Goal: Information Seeking & Learning: Learn about a topic

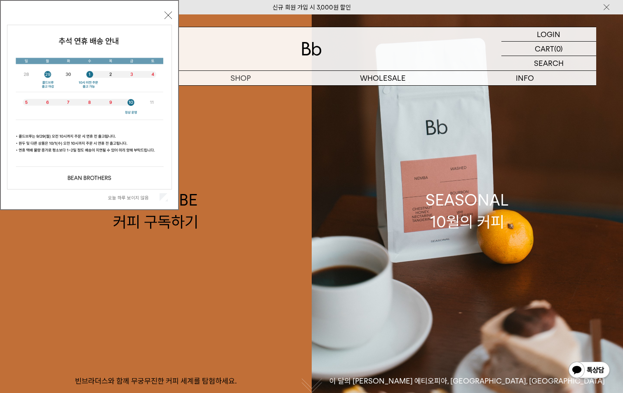
click at [139, 198] on label "오늘 하루 보이지 않음" at bounding box center [133, 198] width 50 height 6
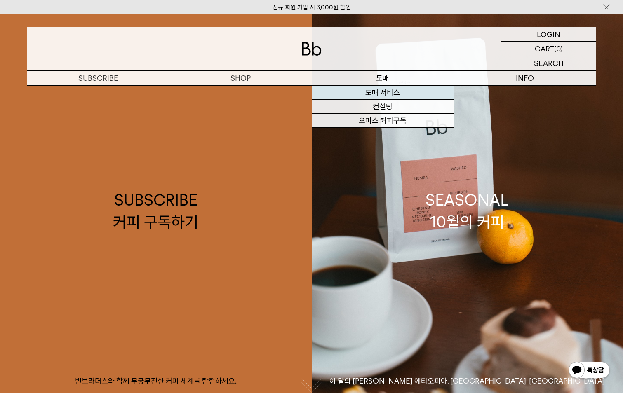
click at [388, 96] on link "도매 서비스" at bounding box center [383, 93] width 142 height 14
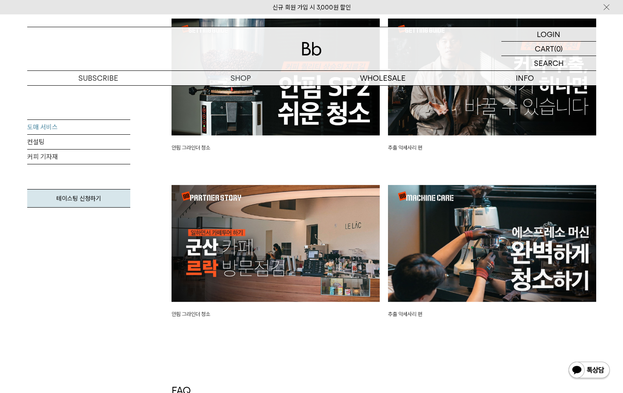
scroll to position [1856, 0]
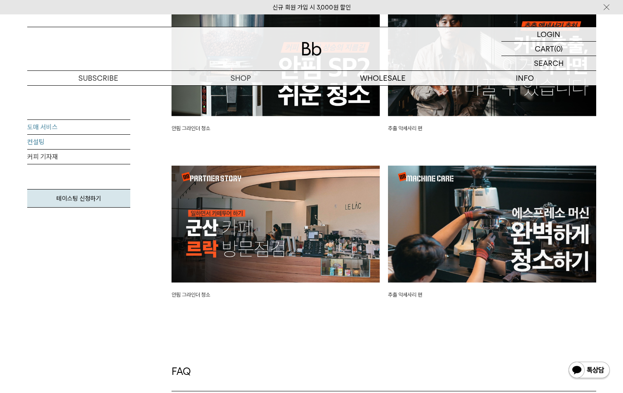
click at [59, 145] on link "컨설팅" at bounding box center [78, 142] width 103 height 15
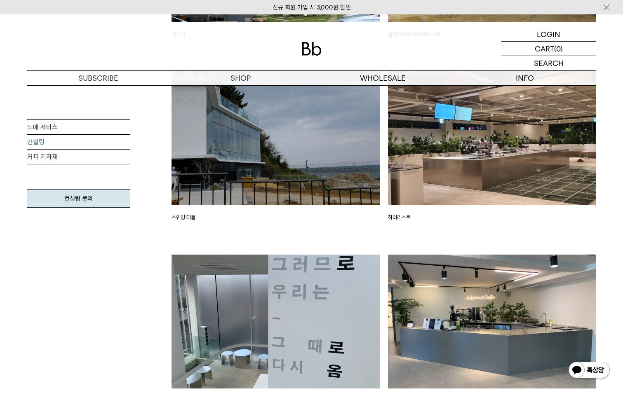
scroll to position [875, 0]
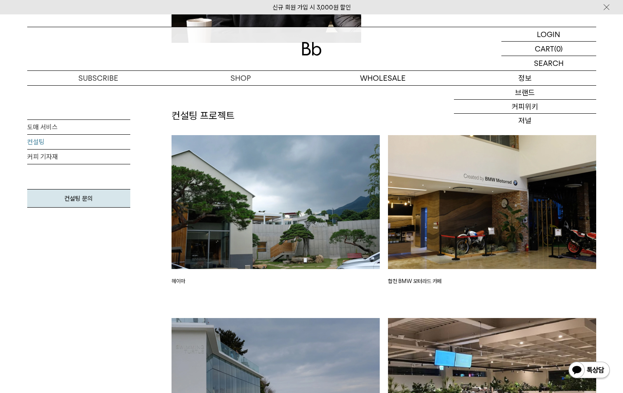
click at [523, 77] on p "정보" at bounding box center [525, 78] width 142 height 14
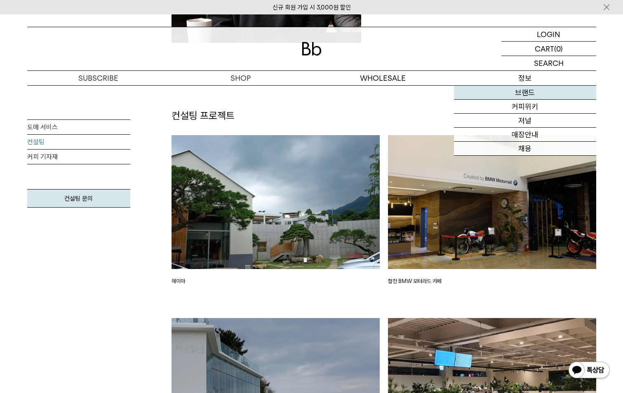
click at [524, 91] on link "브랜드" at bounding box center [525, 93] width 142 height 14
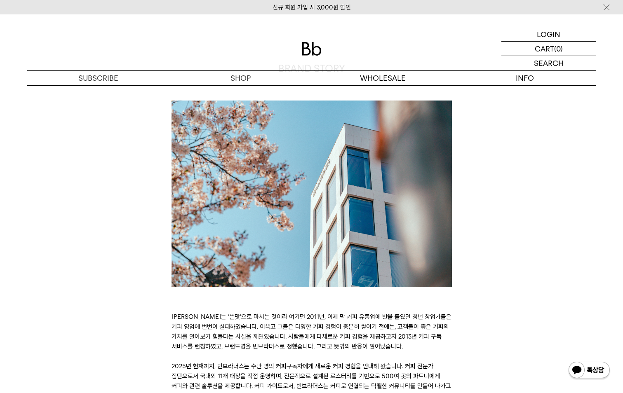
scroll to position [82, 0]
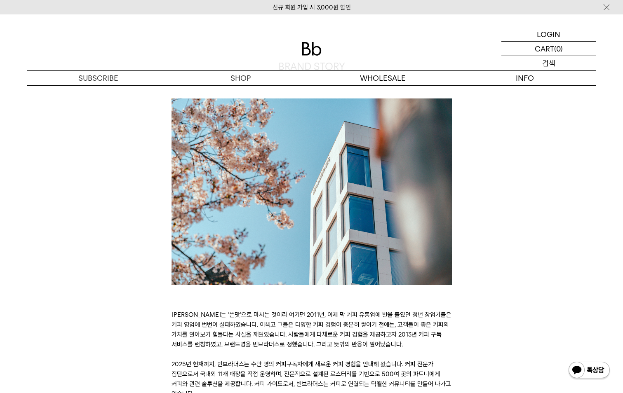
click at [552, 61] on p "검색" at bounding box center [548, 63] width 13 height 14
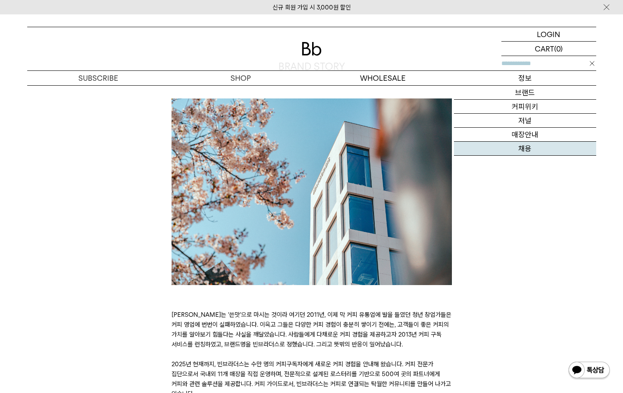
click at [522, 153] on link "채용" at bounding box center [525, 149] width 142 height 14
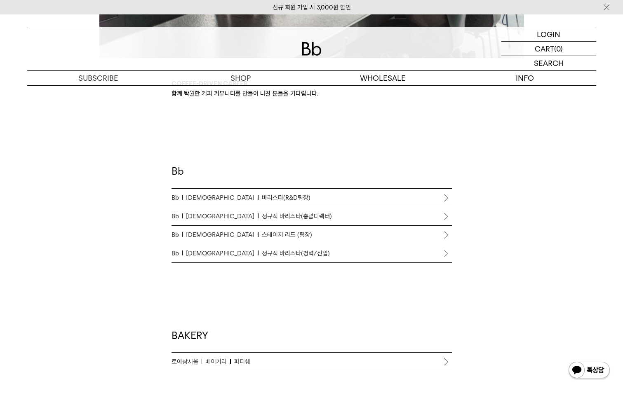
scroll to position [412, 0]
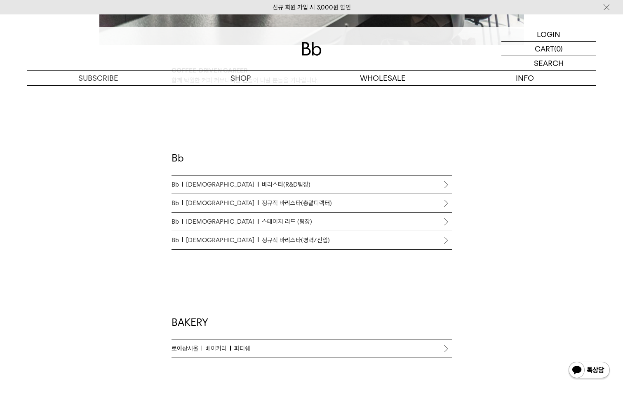
click at [303, 183] on p "Bb 바리스타 바리스타(R&D팀장)" at bounding box center [312, 185] width 280 height 10
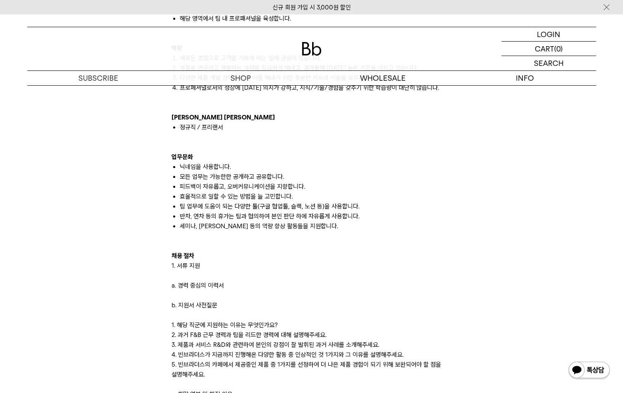
scroll to position [742, 0]
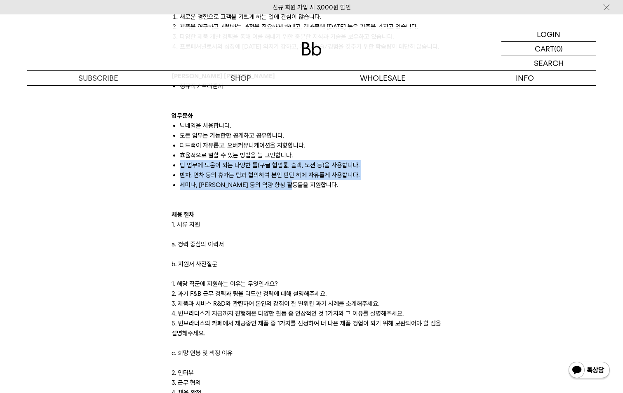
drag, startPoint x: 353, startPoint y: 152, endPoint x: 363, endPoint y: 183, distance: 32.7
click at [363, 183] on ul "닉네임을 사용합니다. 모든 업무는 가능한한 공개하고 공유합니다. 피드백이 자유롭고, 오버커뮤니케이션을 지향합니다. 효율적으로 일할 수 있는 방…" at bounding box center [312, 155] width 280 height 69
click at [363, 183] on li "세미나, [PERSON_NAME] 등의 역량 향상 활동들을 지원합니다." at bounding box center [316, 185] width 272 height 10
drag, startPoint x: 362, startPoint y: 183, endPoint x: 361, endPoint y: 160, distance: 22.7
click at [361, 160] on ul "닉네임을 사용합니다. 모든 업무는 가능한한 공개하고 공유합니다. 피드백이 자유롭고, 오버커뮤니케이션을 지향합니다. 효율적으로 일할 수 있는 방…" at bounding box center [312, 155] width 280 height 69
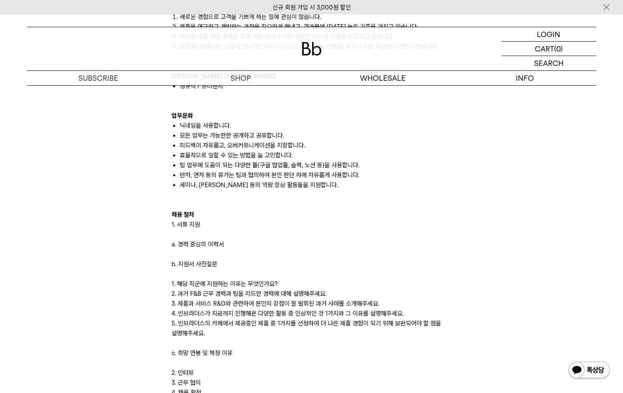
drag, startPoint x: 361, startPoint y: 160, endPoint x: 379, endPoint y: 198, distance: 41.9
click at [379, 198] on div at bounding box center [312, 195] width 280 height 10
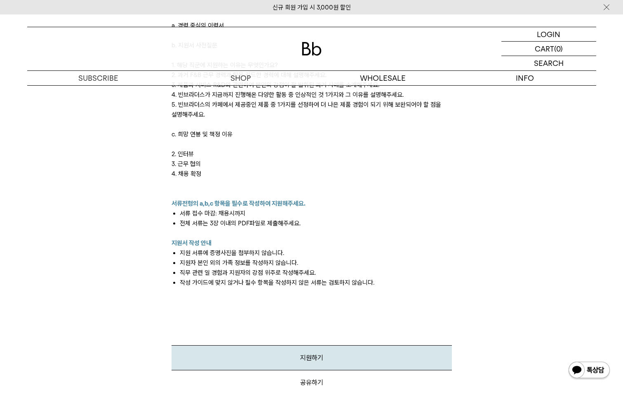
scroll to position [866, 0]
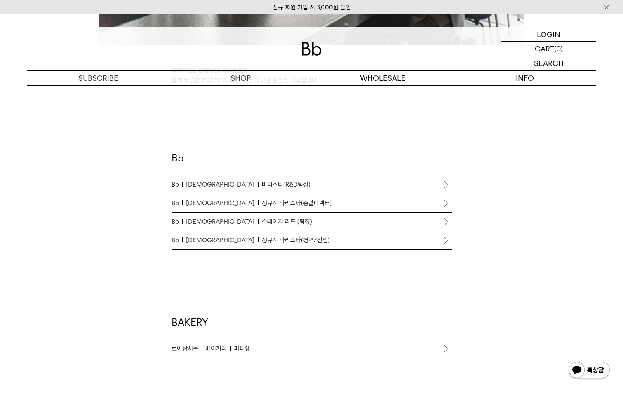
click at [279, 202] on span "정규직 바리스타(총괄디렉터)" at bounding box center [297, 203] width 70 height 10
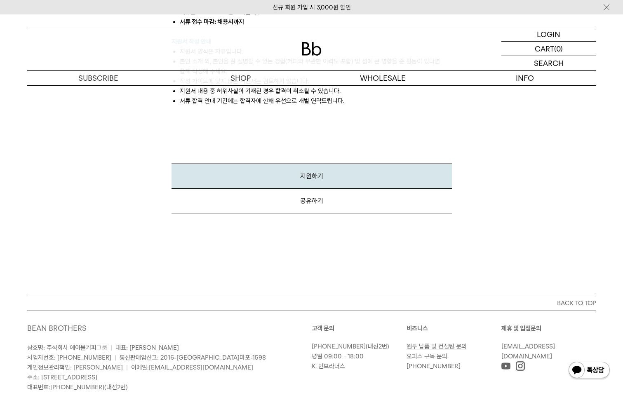
scroll to position [1237, 0]
